Goal: Task Accomplishment & Management: Use online tool/utility

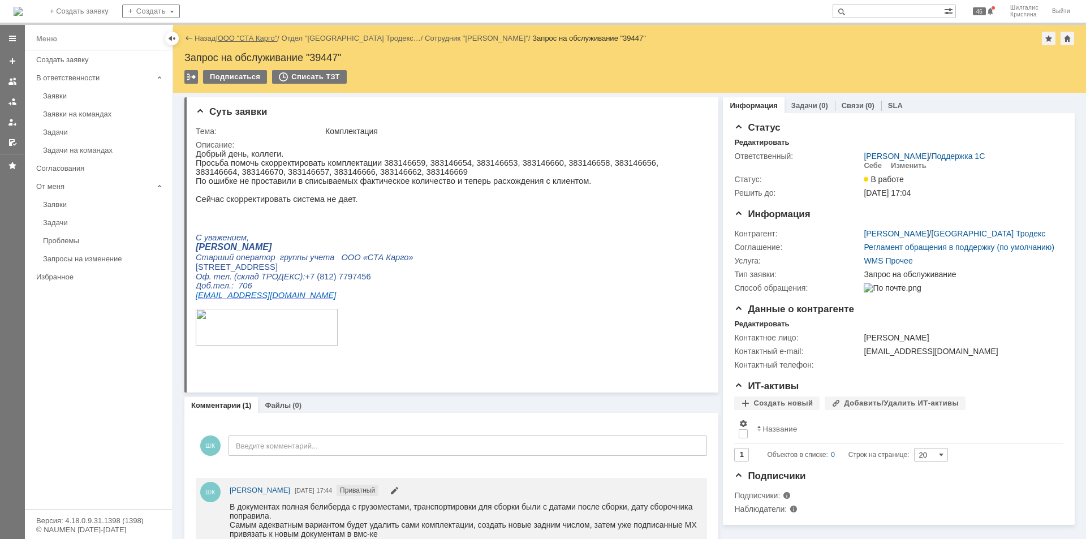
click at [258, 37] on link "ООО "СТА Карго"" at bounding box center [248, 38] width 60 height 8
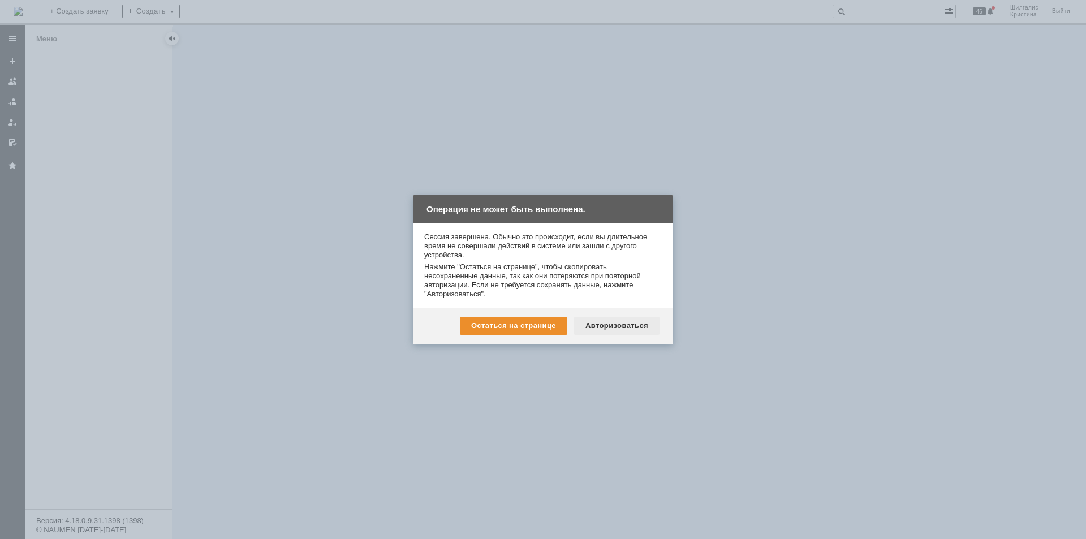
click at [614, 320] on div "Авторизоваться" at bounding box center [616, 326] width 85 height 18
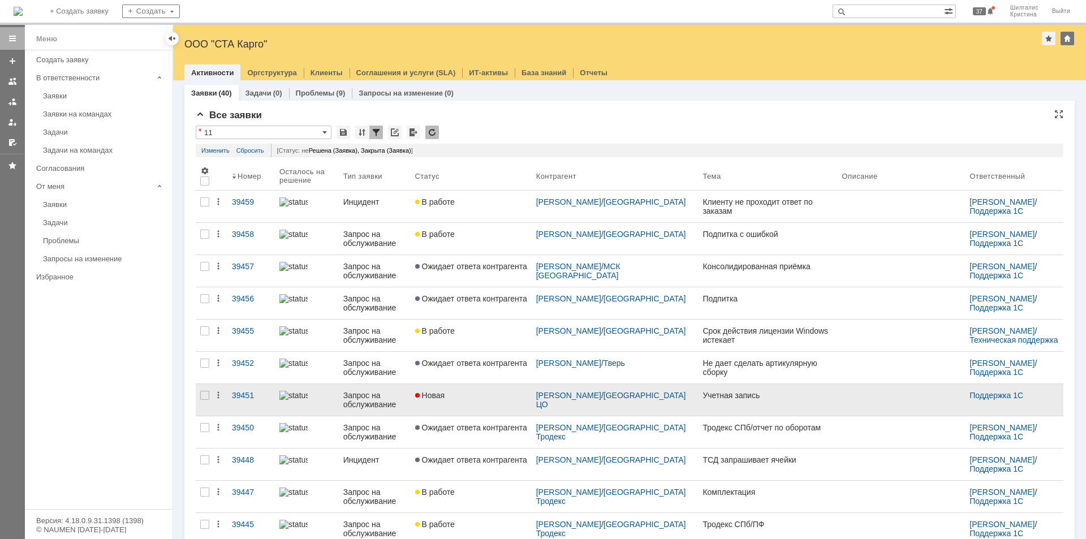
click at [467, 404] on link "Новая" at bounding box center [471, 400] width 121 height 32
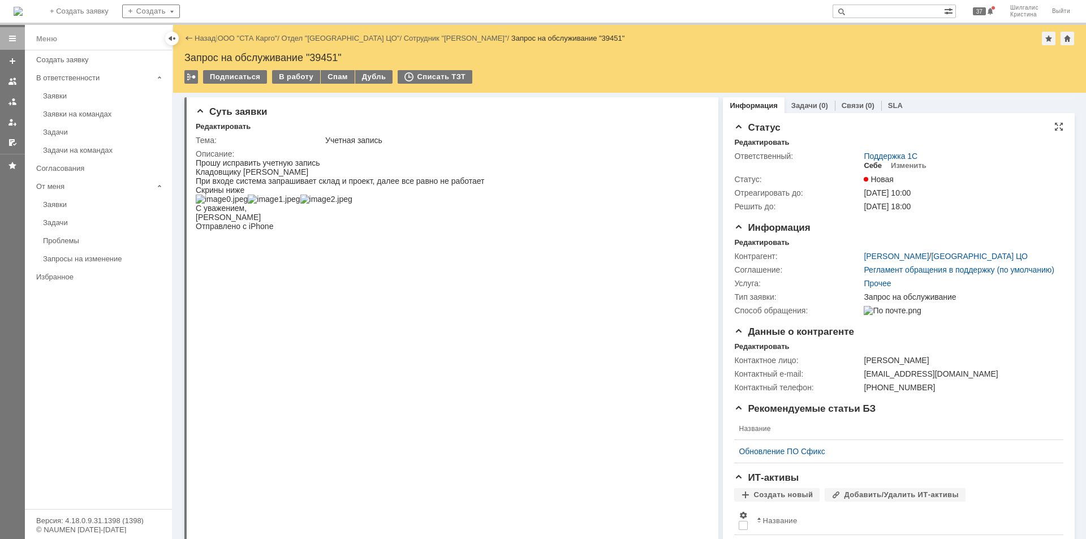
click at [864, 162] on div "Себе" at bounding box center [873, 165] width 18 height 9
click at [295, 76] on div "В работу" at bounding box center [296, 77] width 48 height 14
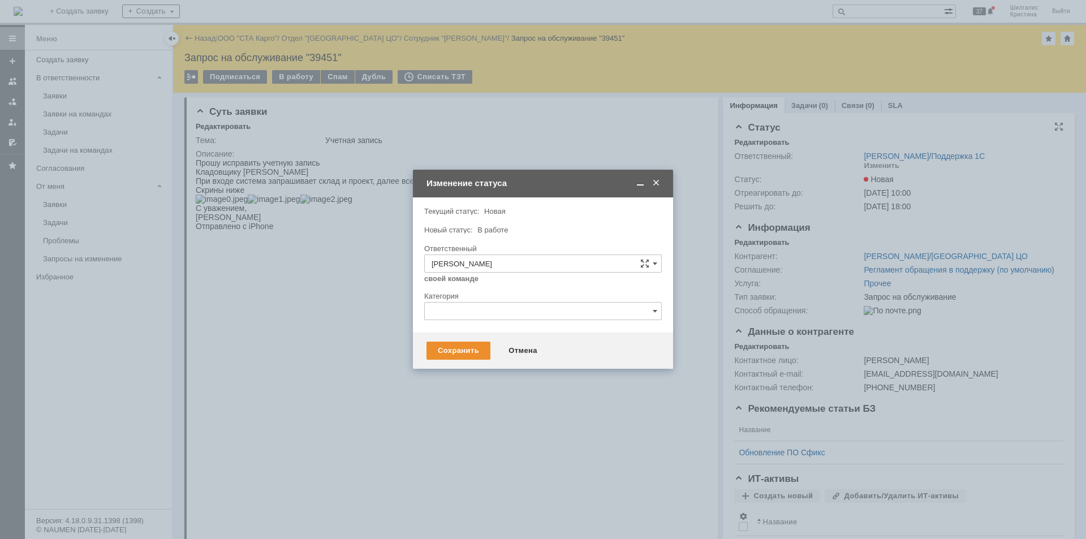
click at [462, 341] on div "Сохранить Отмена" at bounding box center [543, 351] width 260 height 36
click at [459, 351] on div "Сохранить" at bounding box center [459, 351] width 64 height 18
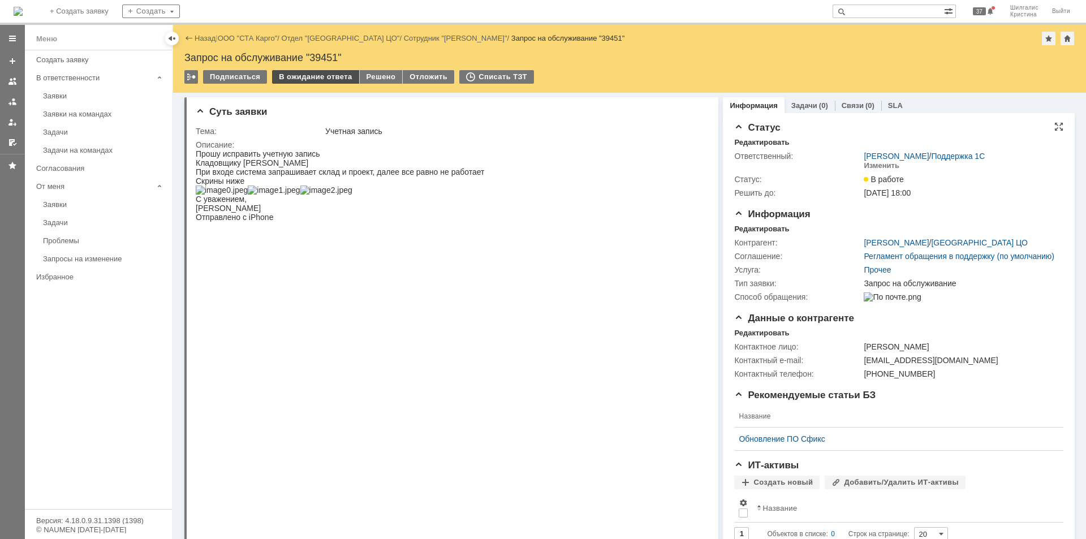
click at [305, 78] on div "В ожидание ответа" at bounding box center [315, 77] width 87 height 14
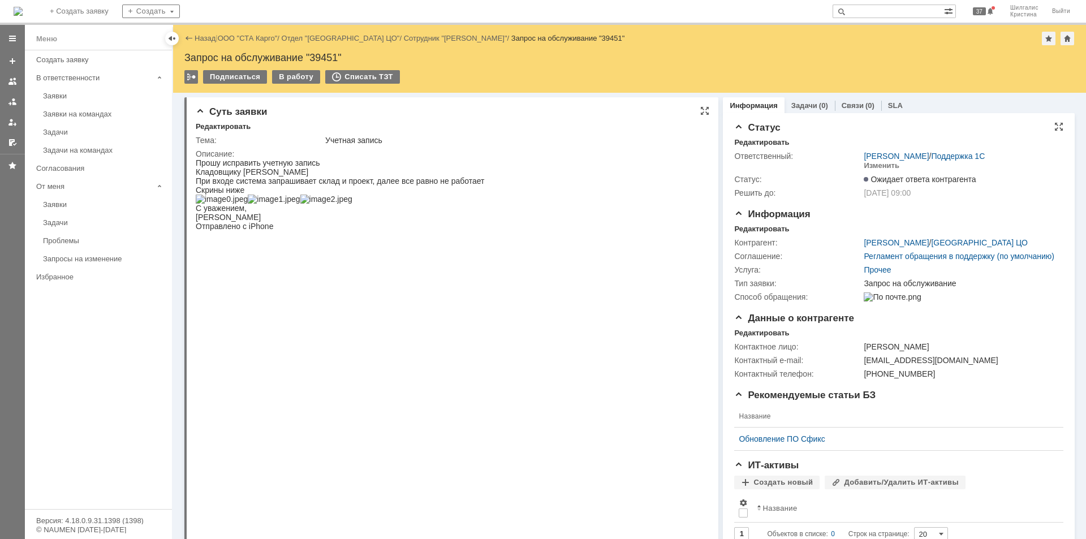
click at [338, 150] on div "Описание:" at bounding box center [450, 153] width 509 height 9
click at [256, 40] on link "ООО "СТА Карго"" at bounding box center [248, 38] width 60 height 8
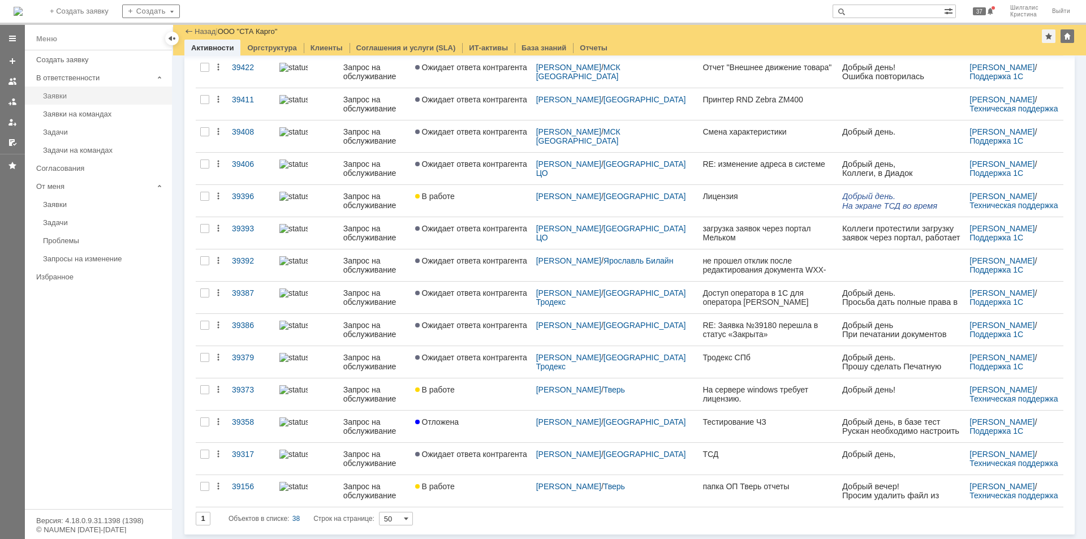
click at [71, 93] on div "Заявки" at bounding box center [104, 96] width 122 height 8
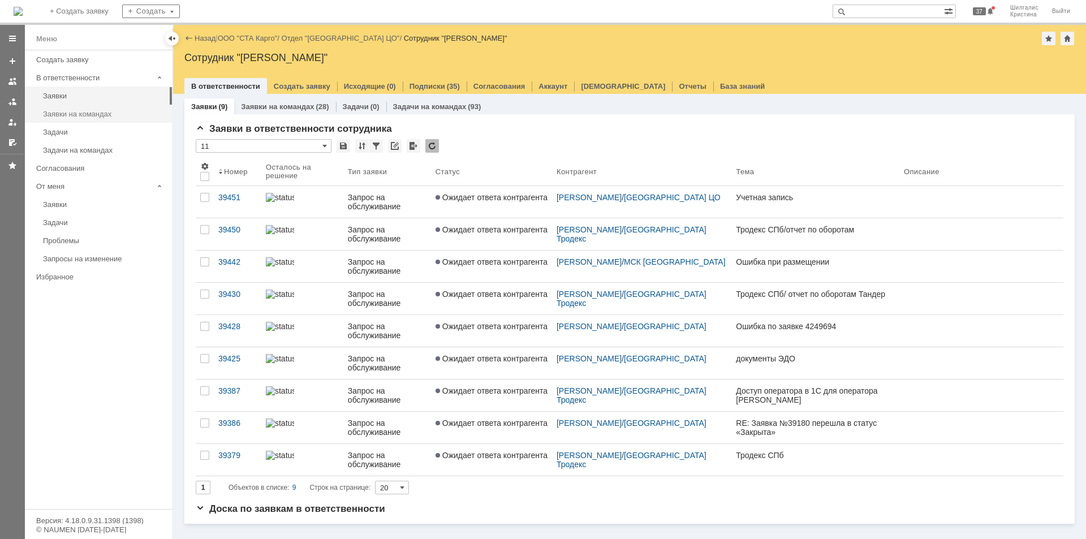
click at [80, 117] on div "Заявки на командах" at bounding box center [104, 114] width 122 height 8
